Goal: Transaction & Acquisition: Purchase product/service

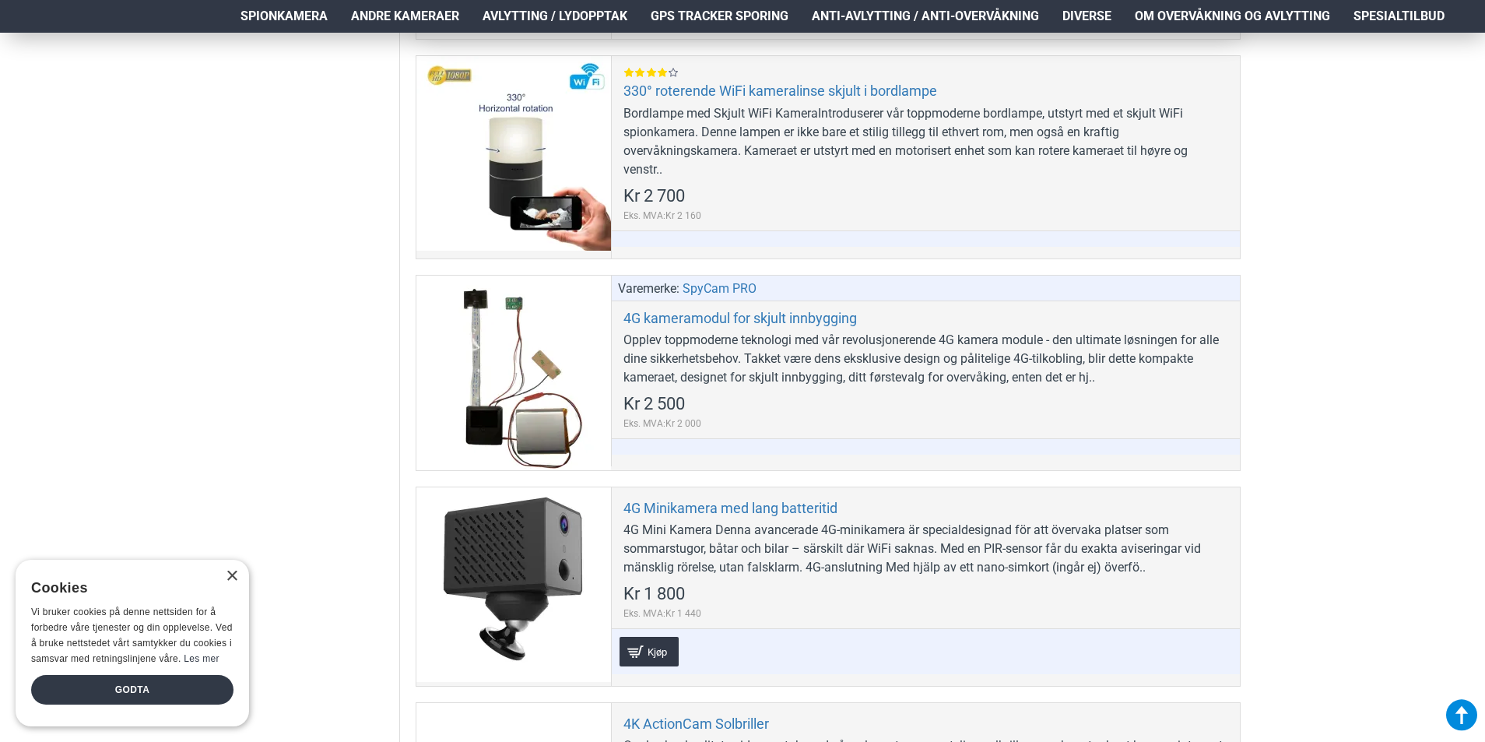
scroll to position [596, 0]
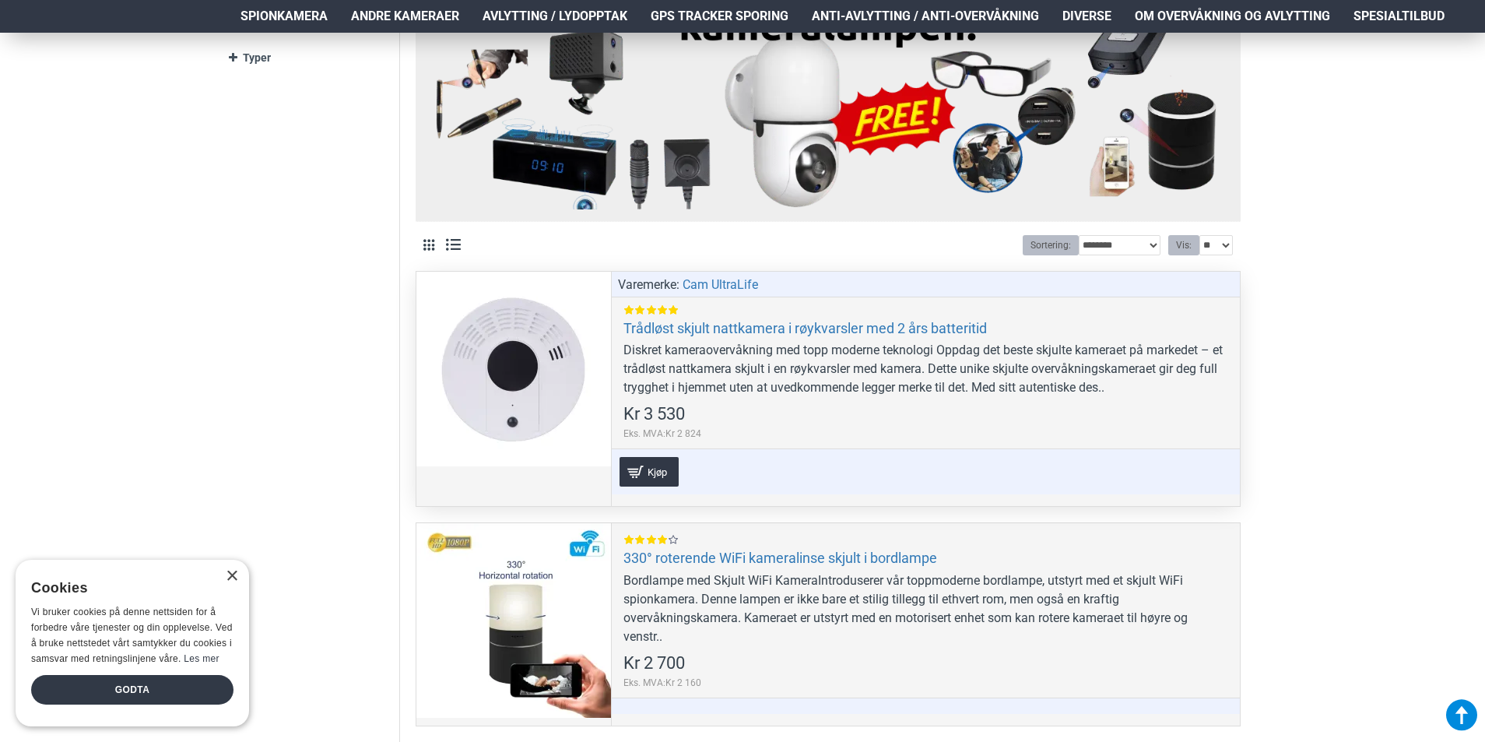
click at [542, 332] on div at bounding box center [513, 369] width 195 height 195
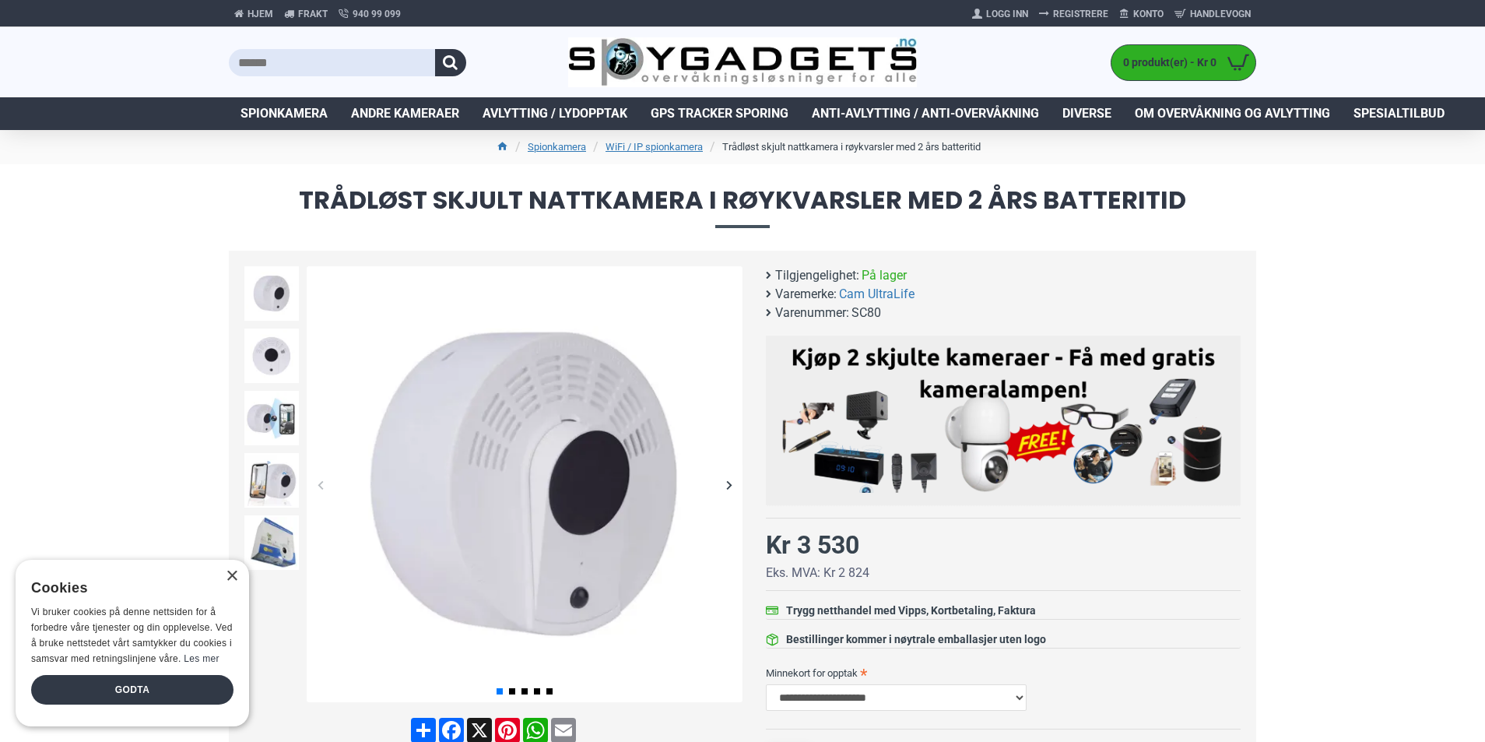
click at [731, 484] on div "Next slide" at bounding box center [728, 484] width 27 height 27
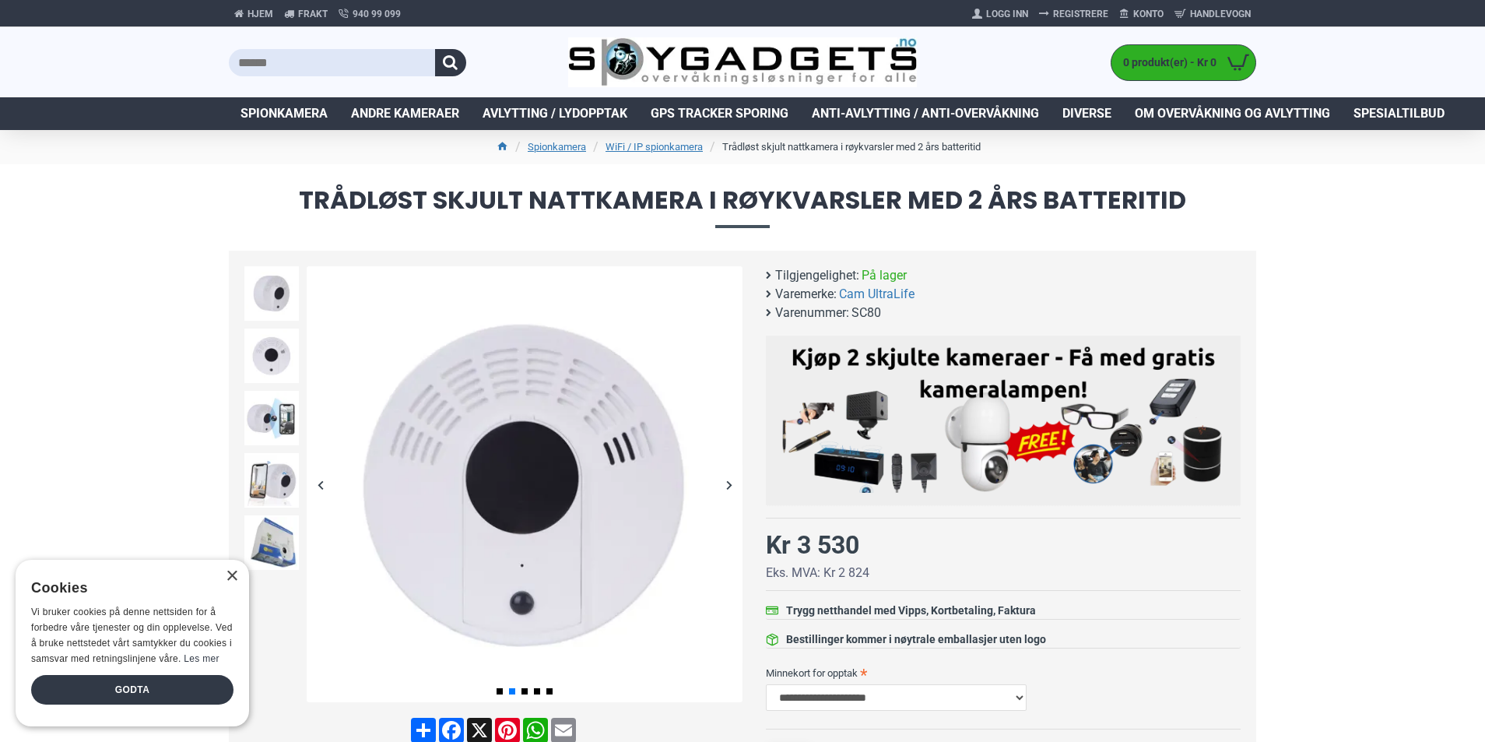
click at [731, 483] on div "Next slide" at bounding box center [728, 484] width 27 height 27
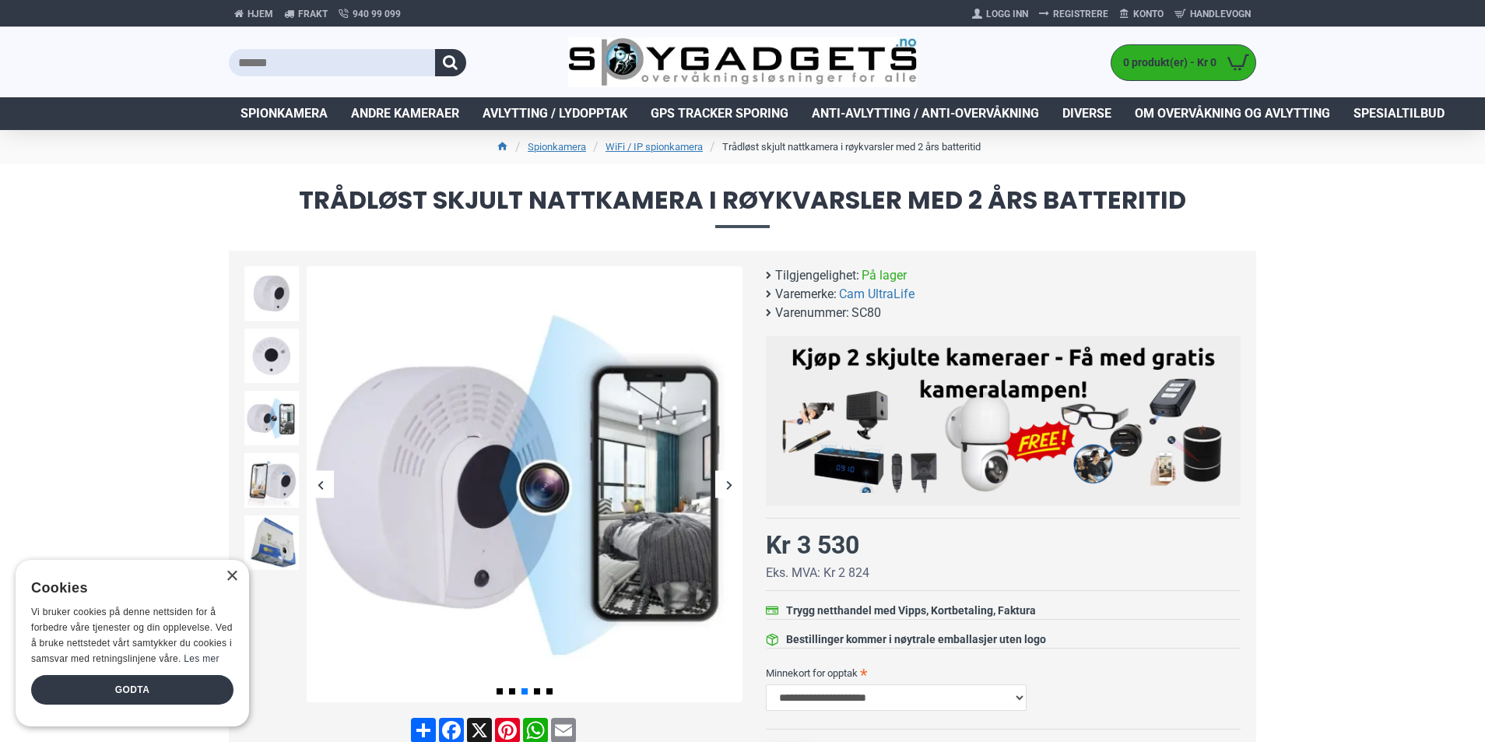
click at [731, 483] on div "Next slide" at bounding box center [728, 484] width 27 height 27
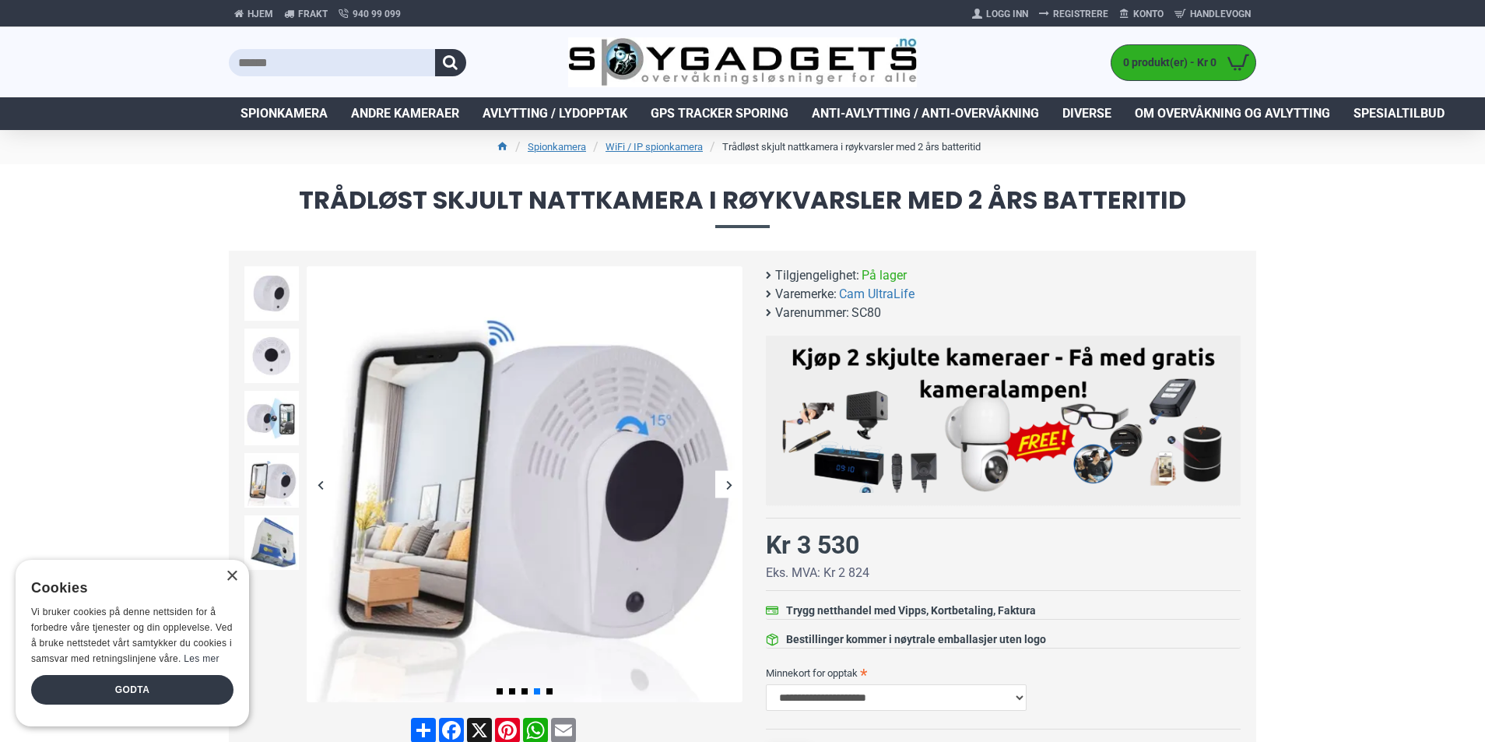
click at [731, 483] on div "Next slide" at bounding box center [728, 484] width 27 height 27
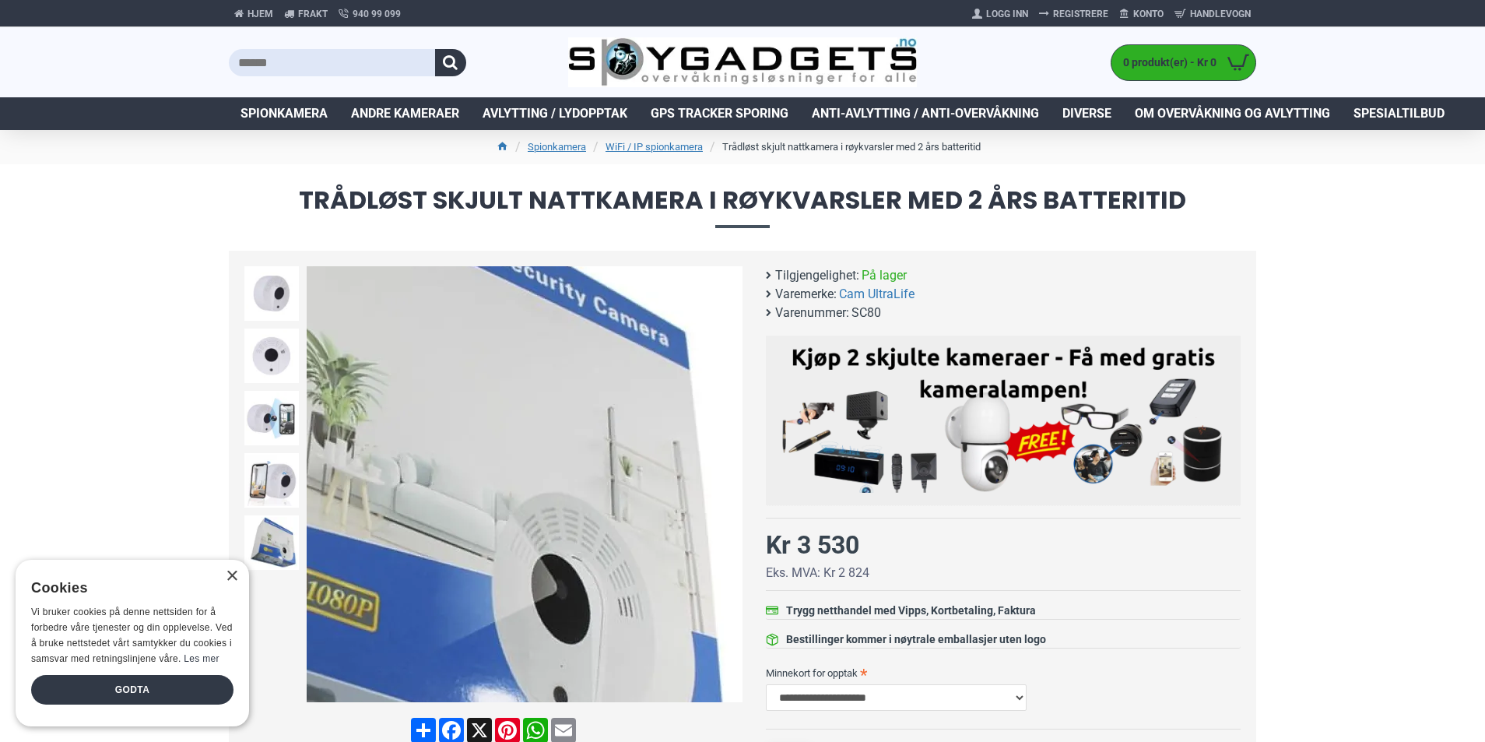
click at [727, 487] on div "Next slide" at bounding box center [728, 484] width 27 height 27
click at [727, 486] on div "Next slide" at bounding box center [728, 484] width 27 height 27
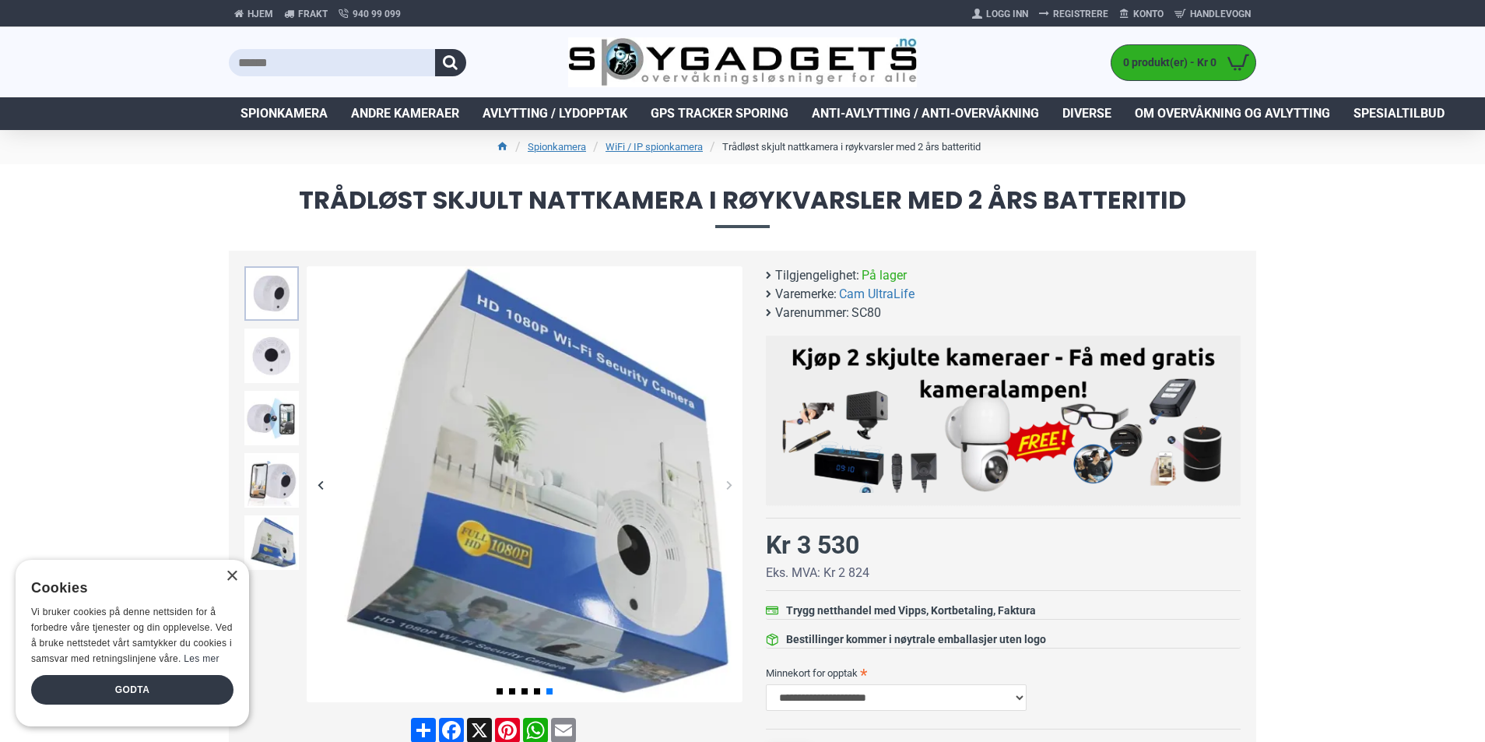
click at [282, 311] on img at bounding box center [271, 293] width 54 height 54
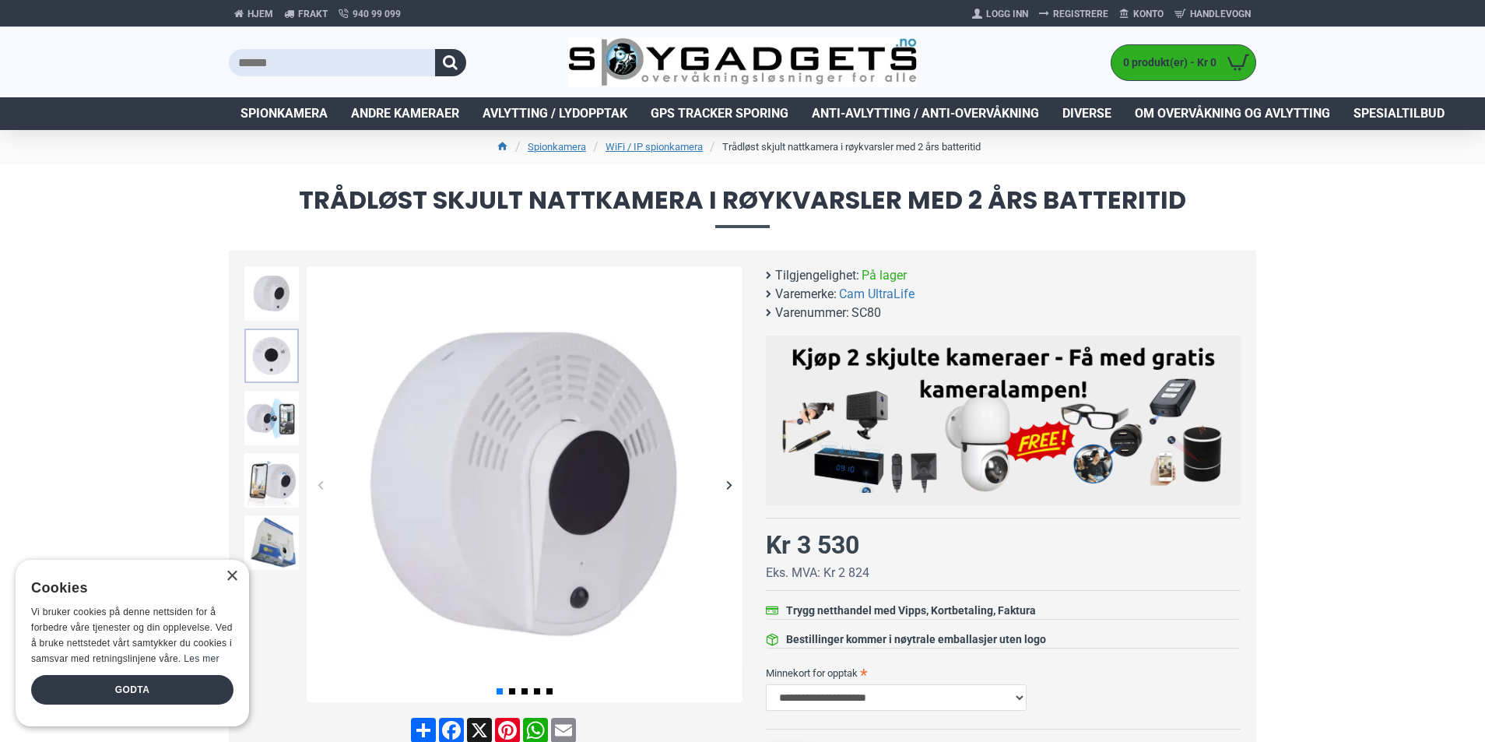
click at [275, 343] on img at bounding box center [271, 355] width 54 height 54
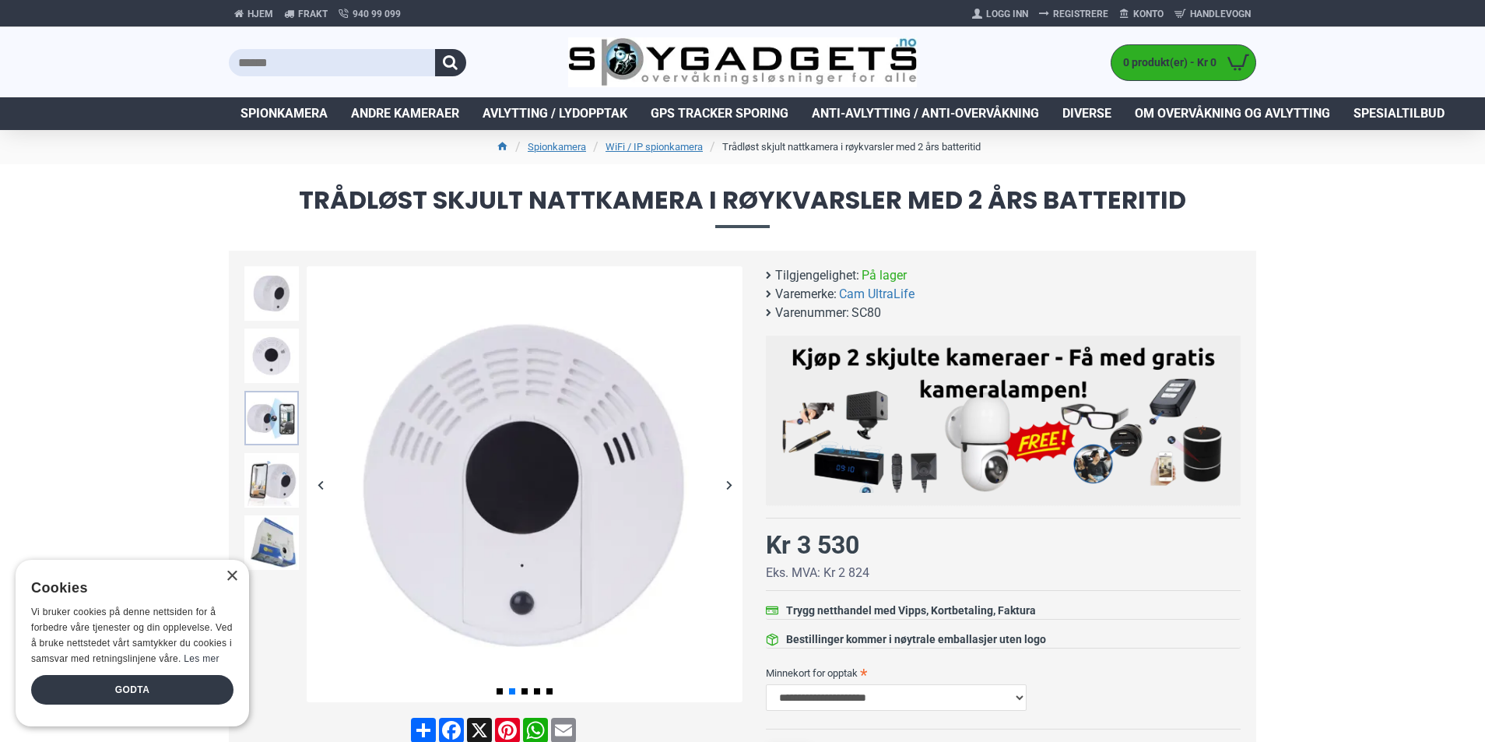
click at [274, 406] on img at bounding box center [271, 418] width 54 height 54
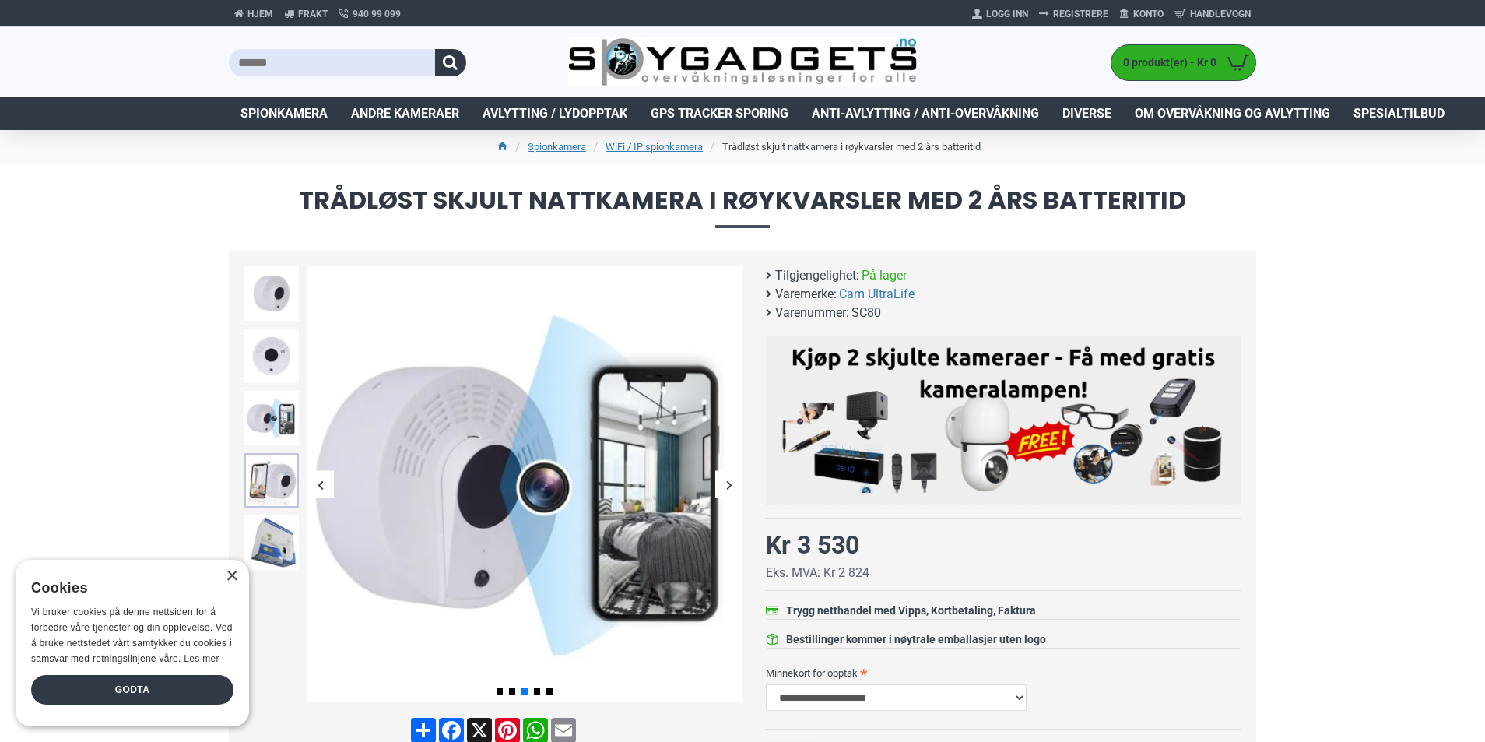
click at [271, 469] on img at bounding box center [271, 480] width 54 height 54
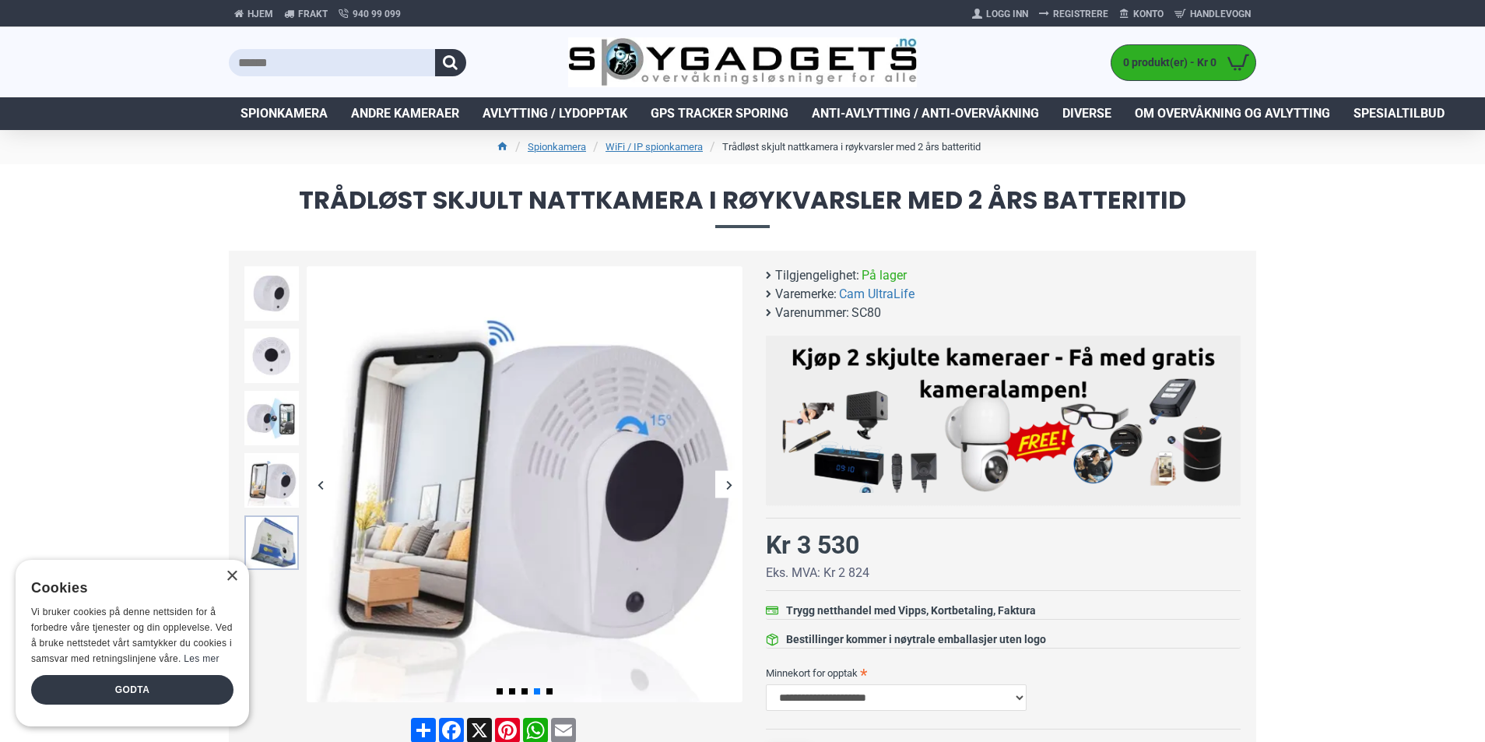
click at [267, 528] on img at bounding box center [271, 542] width 54 height 54
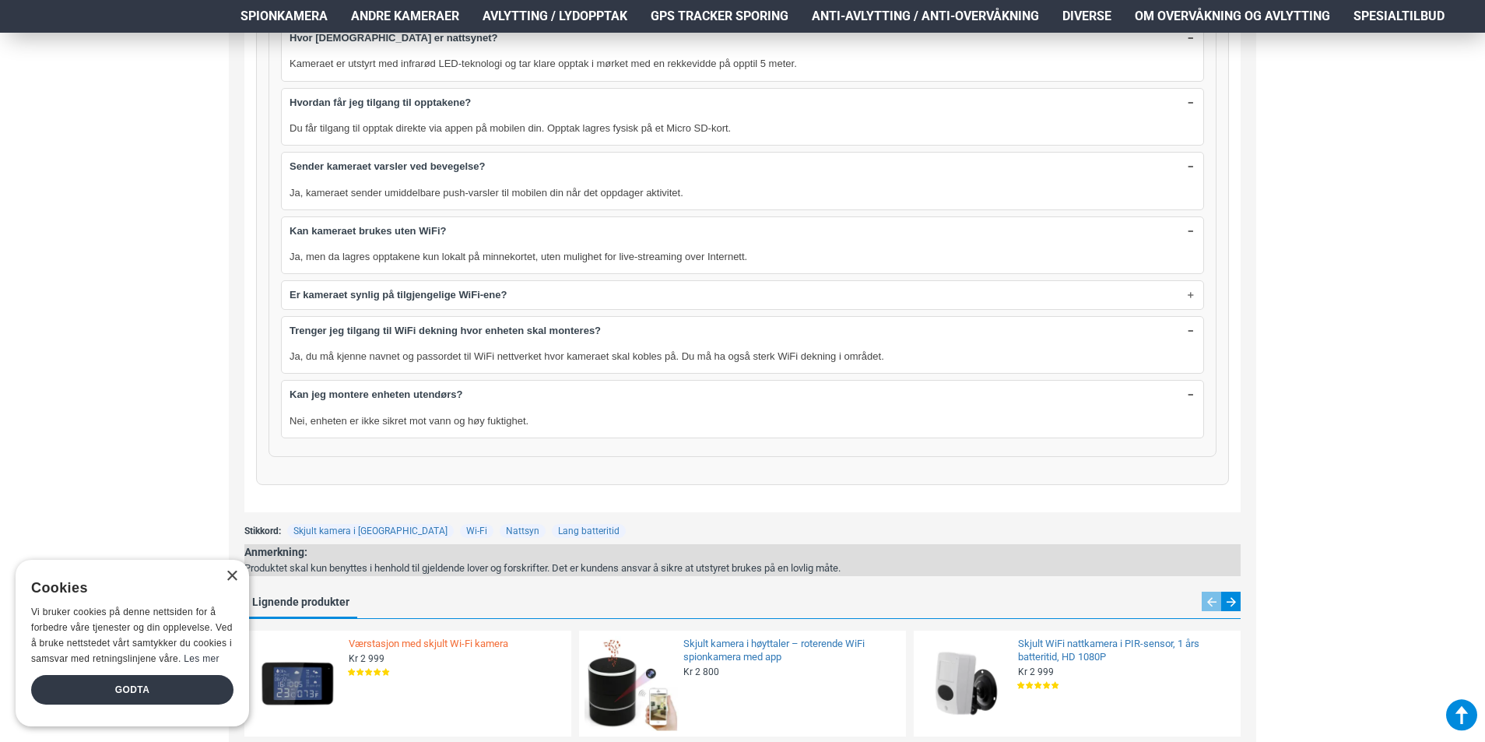
scroll to position [2724, 0]
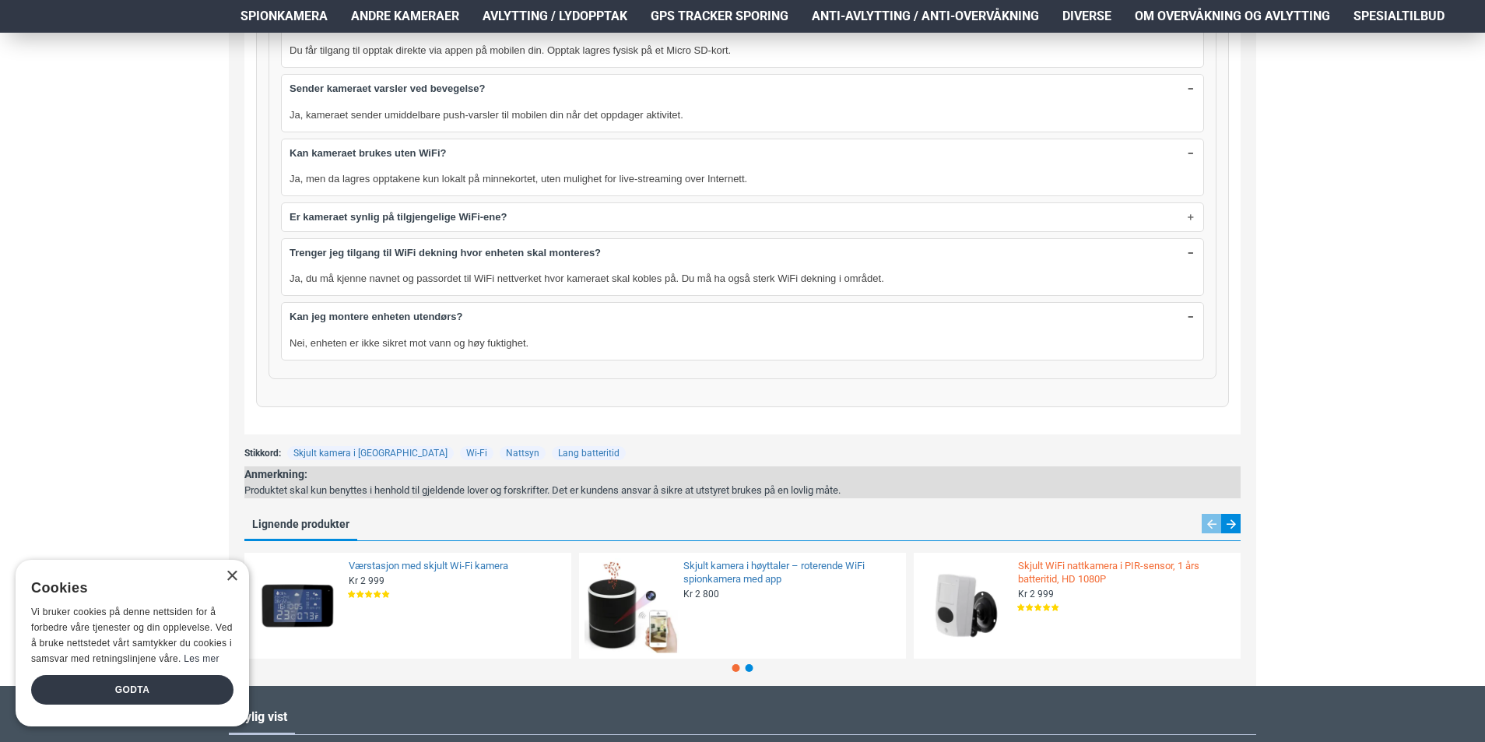
click at [1022, 560] on link "Skjult WiFi nattkamera i PIR-sensor, 1 års batteritid, HD 1080P" at bounding box center [1124, 573] width 213 height 26
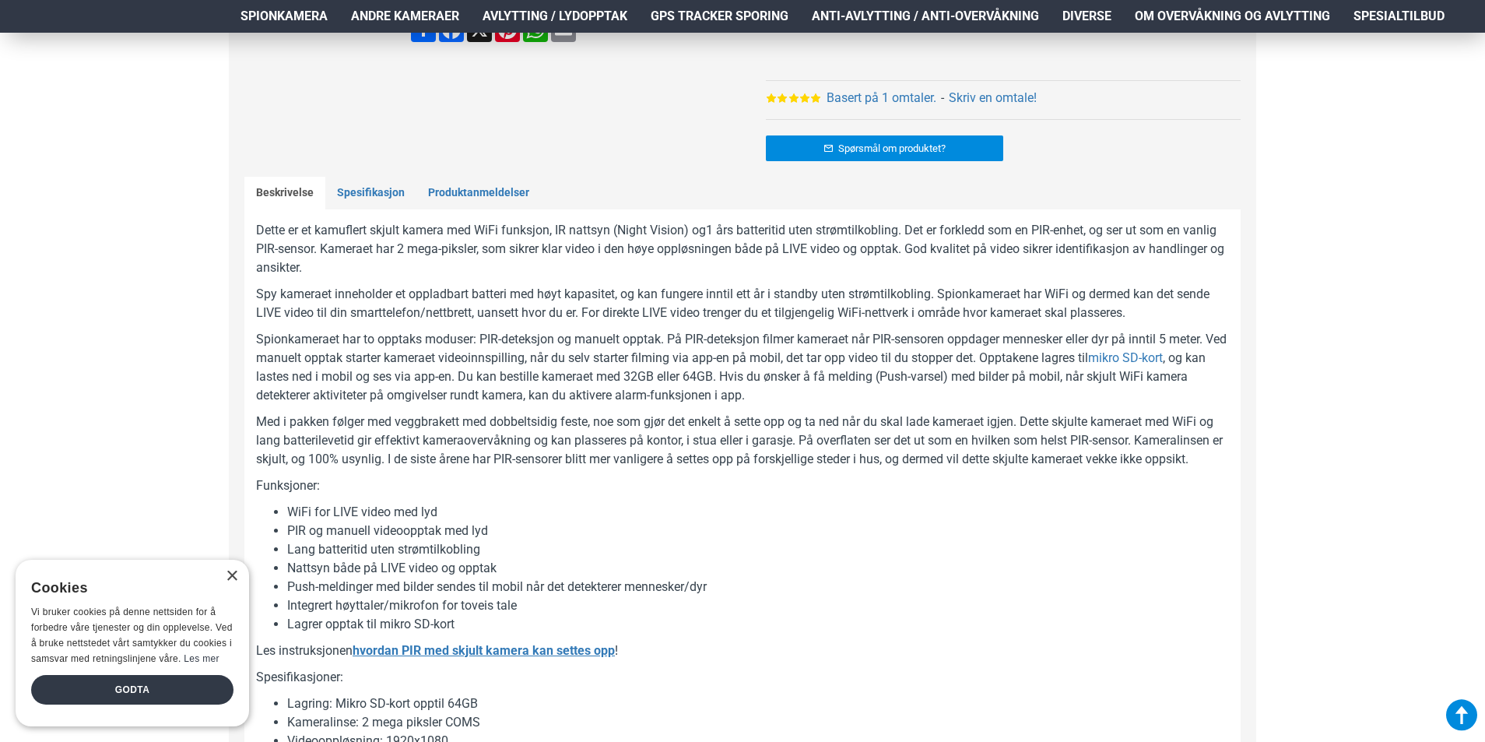
scroll to position [778, 0]
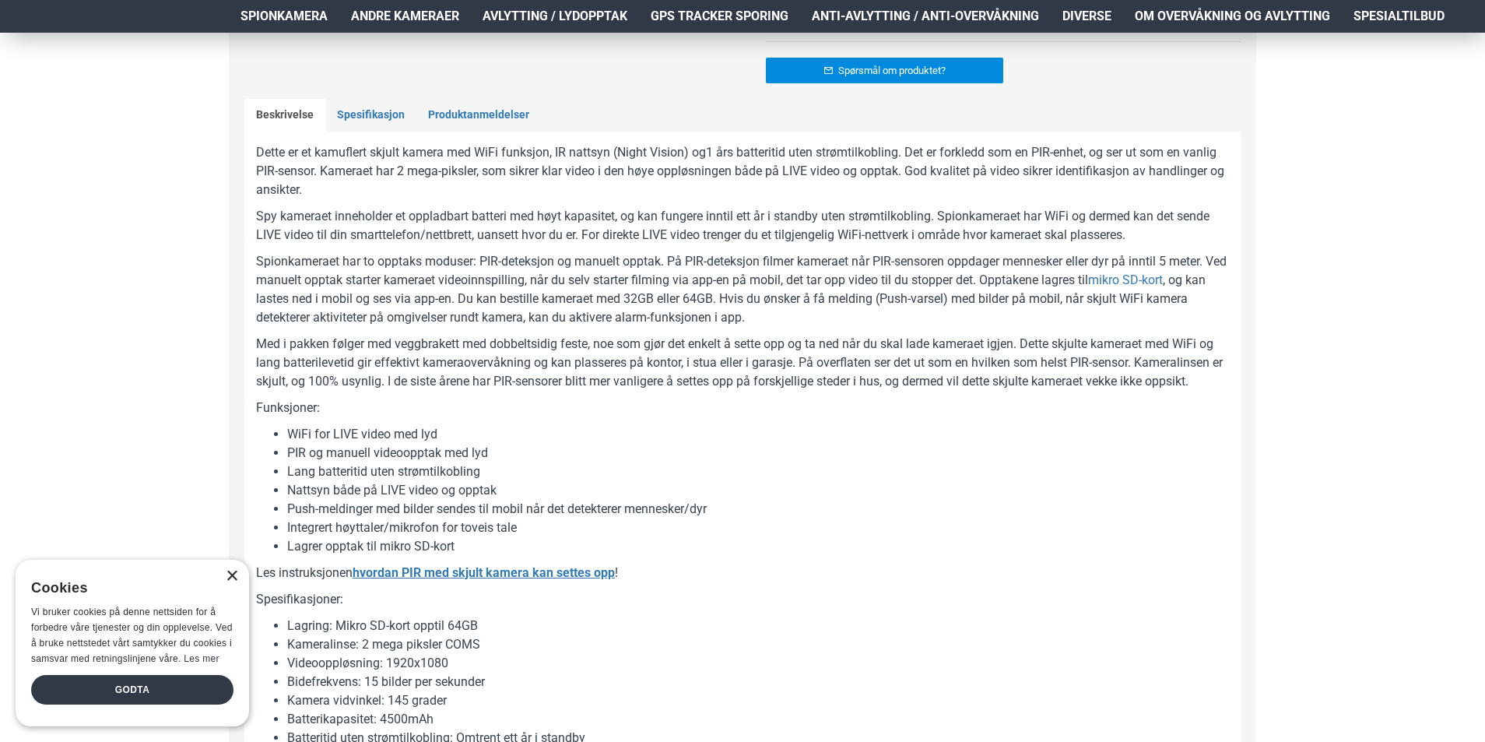
click at [226, 580] on div "×" at bounding box center [232, 576] width 12 height 12
